Goal: Task Accomplishment & Management: Manage account settings

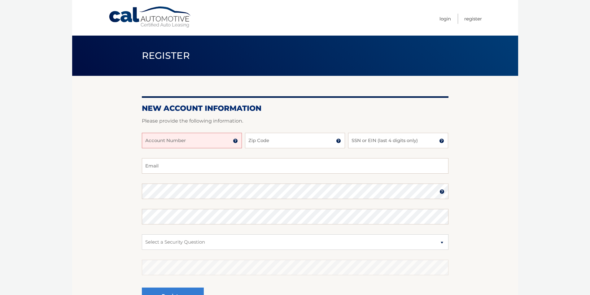
click at [150, 141] on input "Account Number" at bounding box center [192, 140] width 100 height 15
type input "44456000950"
click at [255, 144] on input "Zip Code" at bounding box center [295, 140] width 100 height 15
type input "33418"
click at [355, 143] on input "SSN or EIN (last 4 digits only)" at bounding box center [398, 140] width 100 height 15
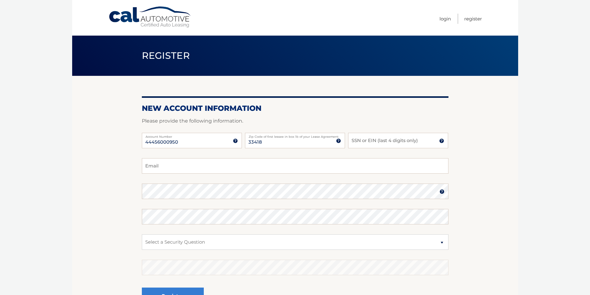
click at [440, 141] on img at bounding box center [441, 140] width 5 height 5
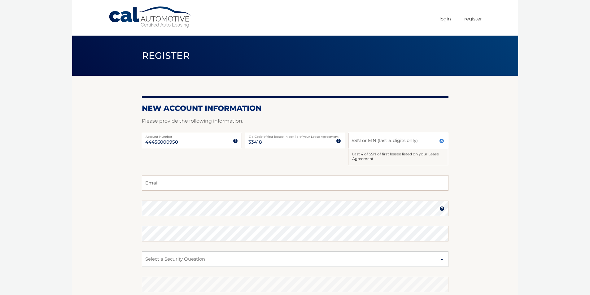
click at [356, 140] on input "SSN or EIN (last 4 digits only)" at bounding box center [398, 140] width 100 height 15
type input "0897"
click at [150, 184] on input "Email" at bounding box center [295, 182] width 306 height 15
type input "docwiggles@aol.com"
click at [441, 210] on img at bounding box center [441, 208] width 5 height 5
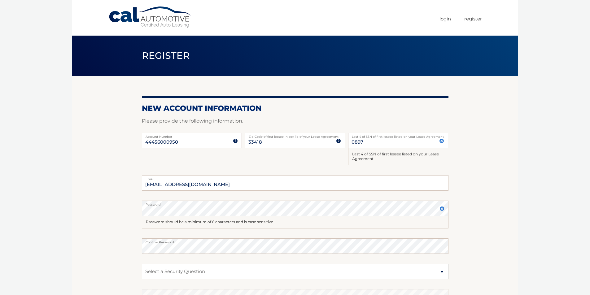
click at [483, 235] on section "New Account Information Please provide the following information. 44456000950 A…" at bounding box center [295, 211] width 446 height 271
click at [146, 270] on select "Select a Security Question What was the name of your elementary school? What is…" at bounding box center [295, 271] width 306 height 15
select select "1"
click at [142, 264] on select "Select a Security Question What was the name of your elementary school? What is…" at bounding box center [295, 271] width 306 height 15
click at [149, 269] on select "Select a Security Question What was the name of your elementary school? What is…" at bounding box center [295, 271] width 306 height 15
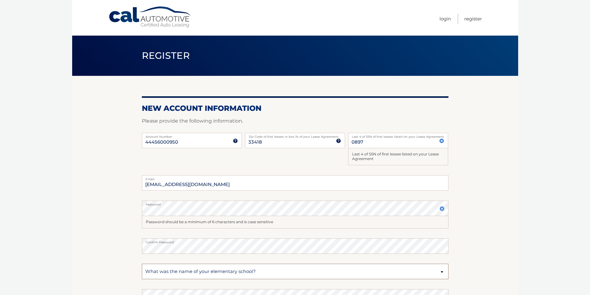
click at [150, 270] on select "Select a Security Question What was the name of your elementary school? What is…" at bounding box center [295, 271] width 306 height 15
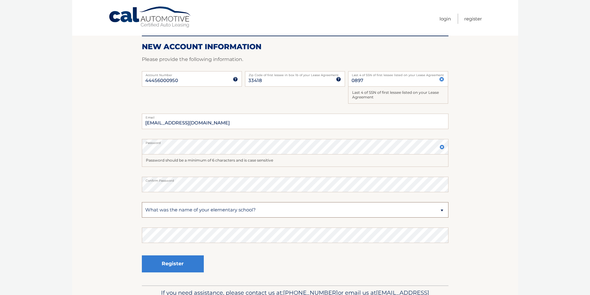
scroll to position [62, 0]
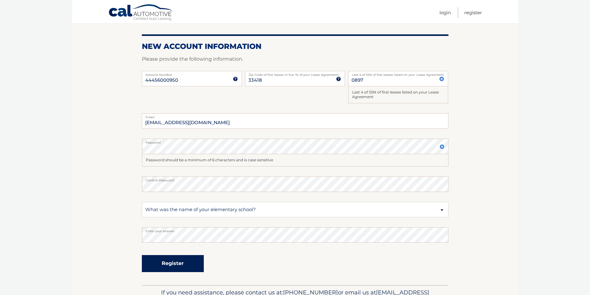
click at [171, 264] on button "Register" at bounding box center [173, 263] width 62 height 17
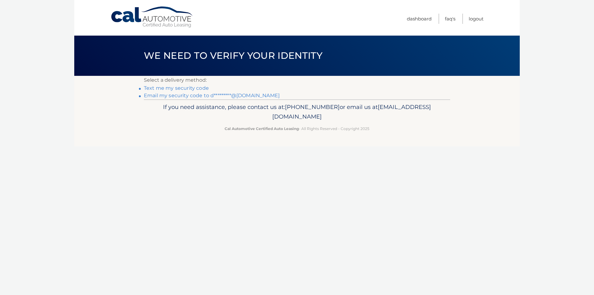
click at [175, 89] on link "Text me my security code" at bounding box center [176, 88] width 65 height 6
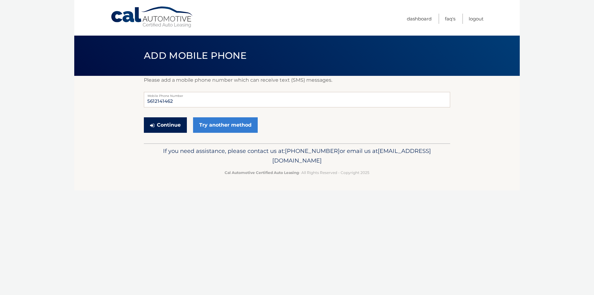
click at [157, 125] on button "Continue" at bounding box center [165, 124] width 43 height 15
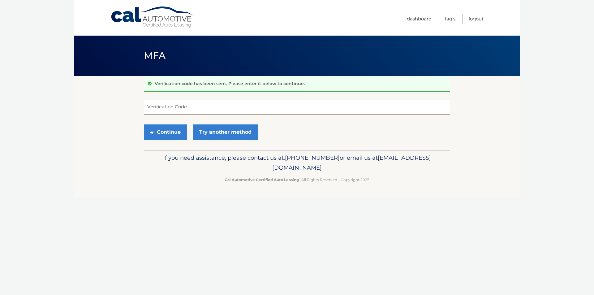
click at [158, 107] on input "Verification Code" at bounding box center [297, 106] width 306 height 15
type input "724089"
click at [158, 133] on button "Continue" at bounding box center [165, 131] width 43 height 15
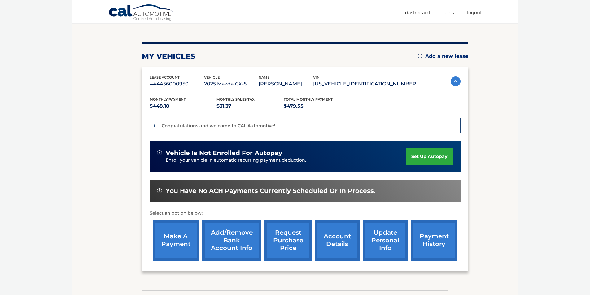
scroll to position [62, 0]
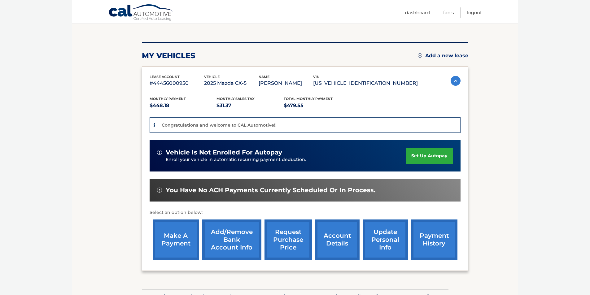
click at [415, 155] on link "set up autopay" at bounding box center [428, 156] width 47 height 16
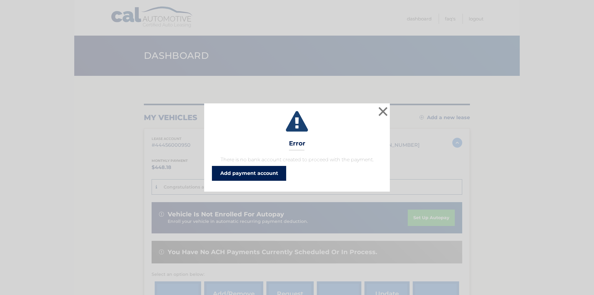
click at [251, 174] on link "Add payment account" at bounding box center [249, 173] width 74 height 15
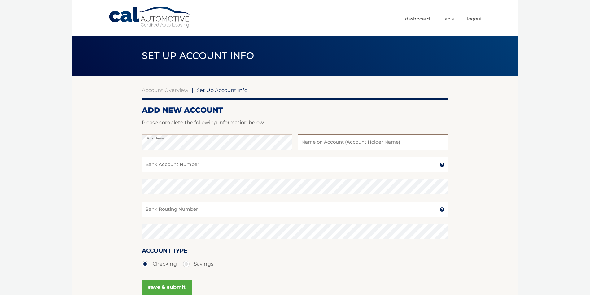
click at [304, 142] on input "text" at bounding box center [373, 141] width 150 height 15
type input "Louise M Benvenuto"
click at [151, 166] on input "Bank Account Number" at bounding box center [295, 164] width 306 height 15
type input "7951705867"
click at [150, 210] on input "Bank Routing Number" at bounding box center [295, 208] width 306 height 15
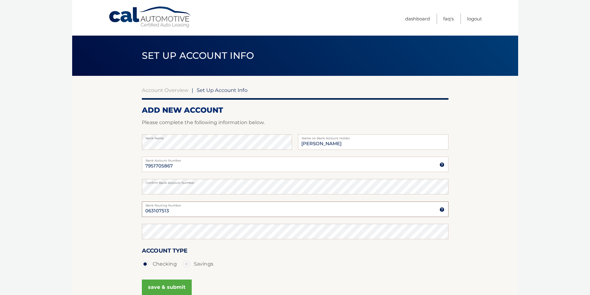
type input "063107513"
click at [186, 265] on label "Savings" at bounding box center [198, 264] width 30 height 12
click at [186, 265] on input "Savings" at bounding box center [188, 263] width 6 height 10
radio input "true"
click at [146, 265] on label "Checking" at bounding box center [159, 264] width 35 height 12
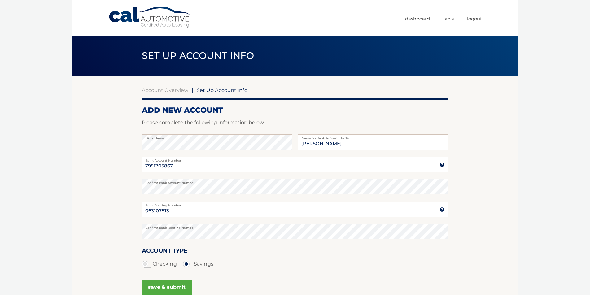
click at [146, 265] on input "Checking" at bounding box center [147, 263] width 6 height 10
radio input "true"
click at [51, 255] on body "Cal Automotive Menu Dashboard FAQ's Logout |" at bounding box center [295, 147] width 590 height 295
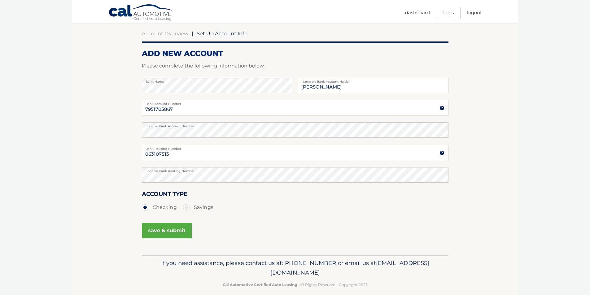
scroll to position [62, 0]
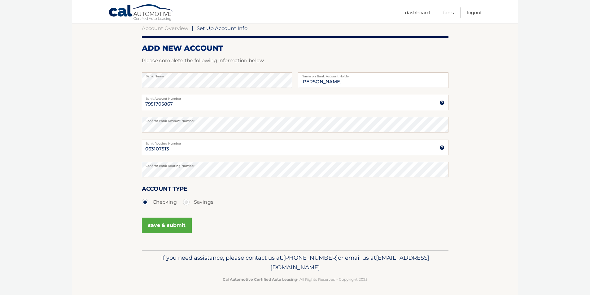
click at [158, 226] on button "save & submit" at bounding box center [167, 225] width 50 height 15
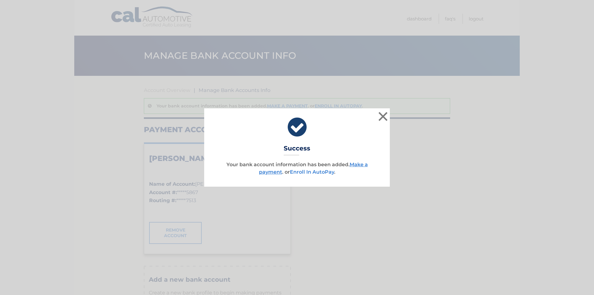
click at [296, 172] on link "Enroll In AutoPay" at bounding box center [312, 172] width 44 height 6
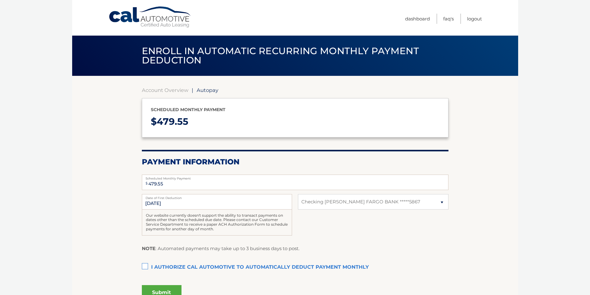
select select "MjhmMmE5N2EtZDAzYy00NzA1LWJlODEtMDg4NDc1NDlkNzUy"
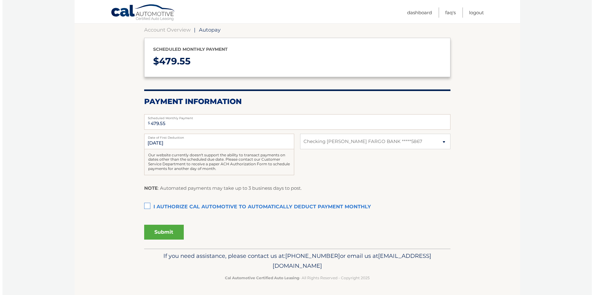
scroll to position [61, 0]
click at [144, 206] on label "I authorize cal automotive to automatically deduct payment monthly This checkbo…" at bounding box center [295, 207] width 306 height 12
click at [0, 0] on input "I authorize cal automotive to automatically deduct payment monthly This checkbo…" at bounding box center [0, 0] width 0 height 0
click at [158, 233] on button "Submit" at bounding box center [162, 231] width 40 height 15
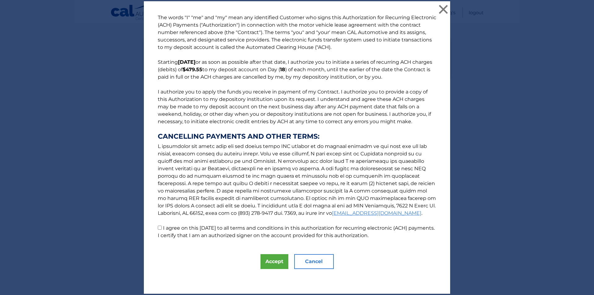
click at [158, 228] on input "I agree on this 09/03/2025 to all terms and conditions in this authorization fo…" at bounding box center [160, 228] width 4 height 4
checkbox input "true"
click at [270, 264] on button "Accept" at bounding box center [275, 261] width 28 height 15
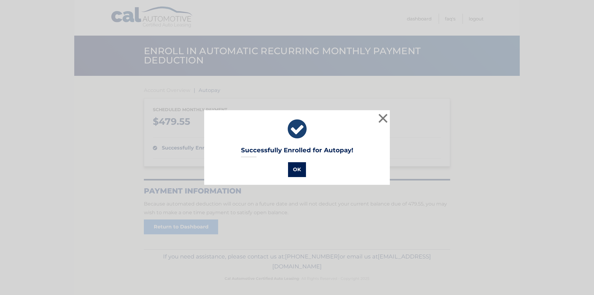
click at [293, 170] on button "OK" at bounding box center [297, 169] width 18 height 15
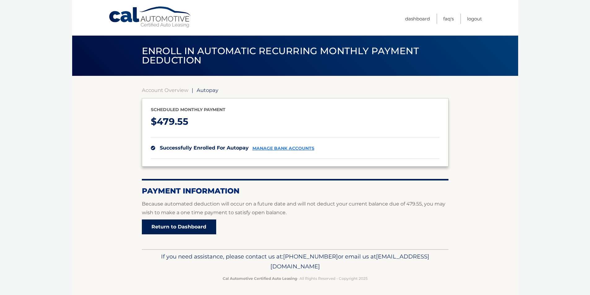
click at [172, 230] on link "Return to Dashboard" at bounding box center [179, 226] width 74 height 15
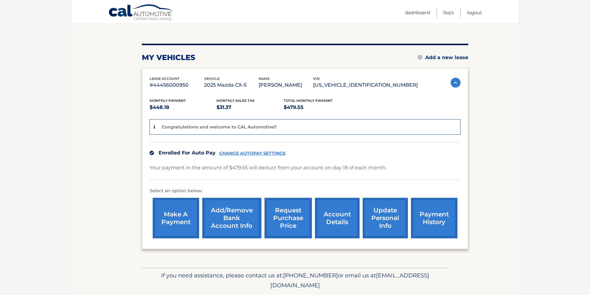
scroll to position [62, 0]
